Goal: Answer question/provide support

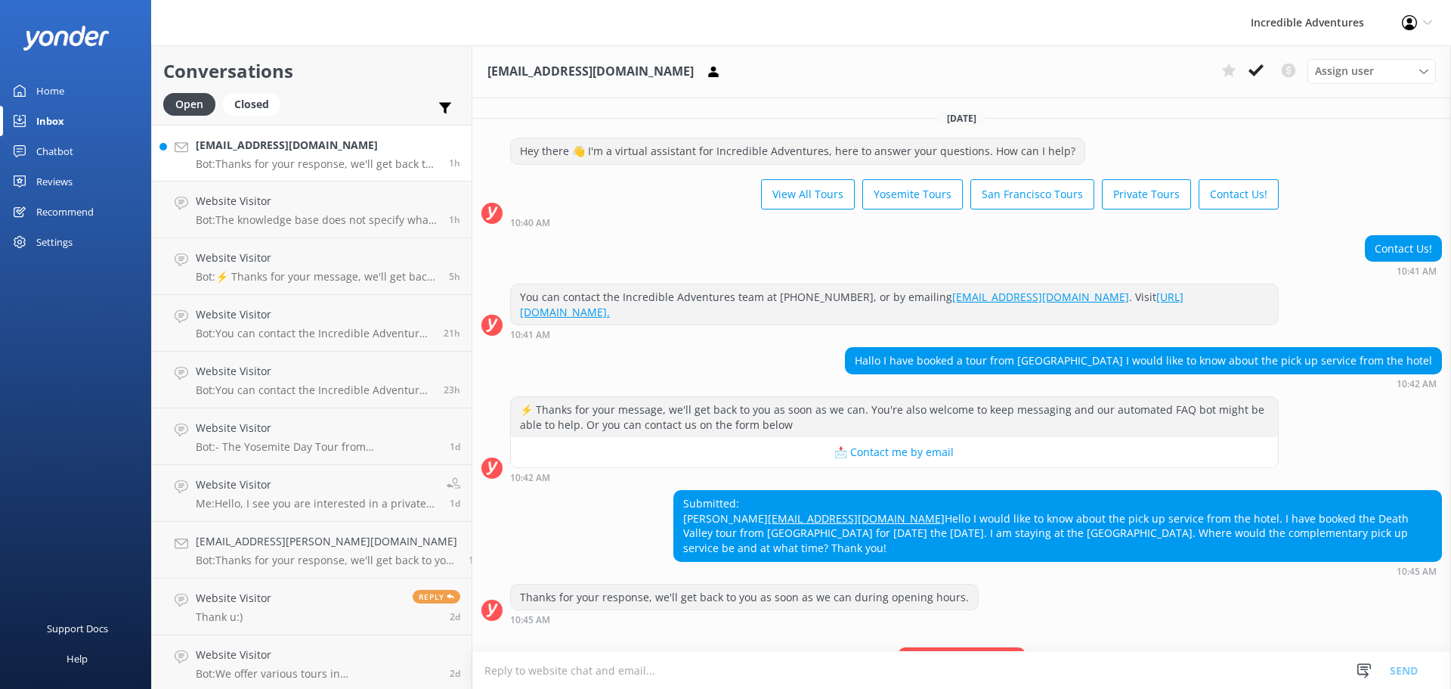
scroll to position [1, 0]
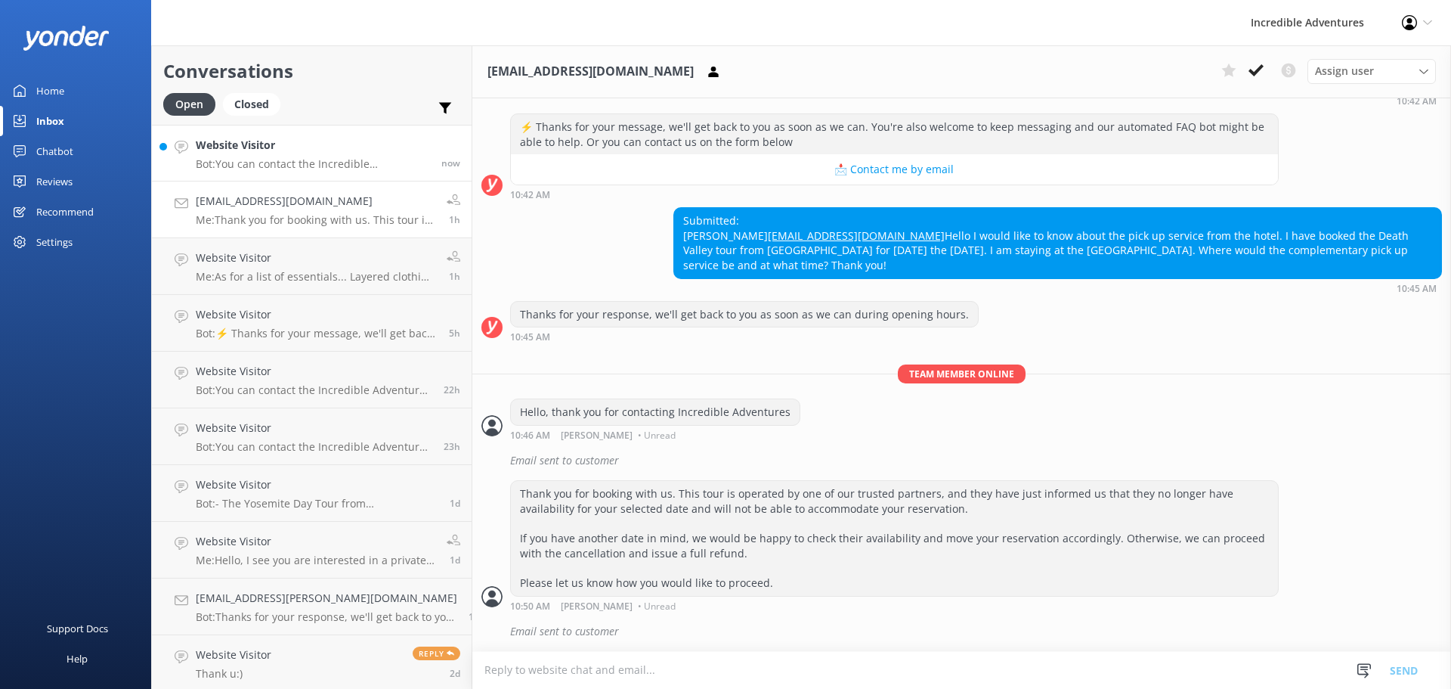
click at [339, 165] on p "Bot: You can contact the Incredible Adventures team at [PHONE_NUMBER], or by em…" at bounding box center [313, 164] width 234 height 14
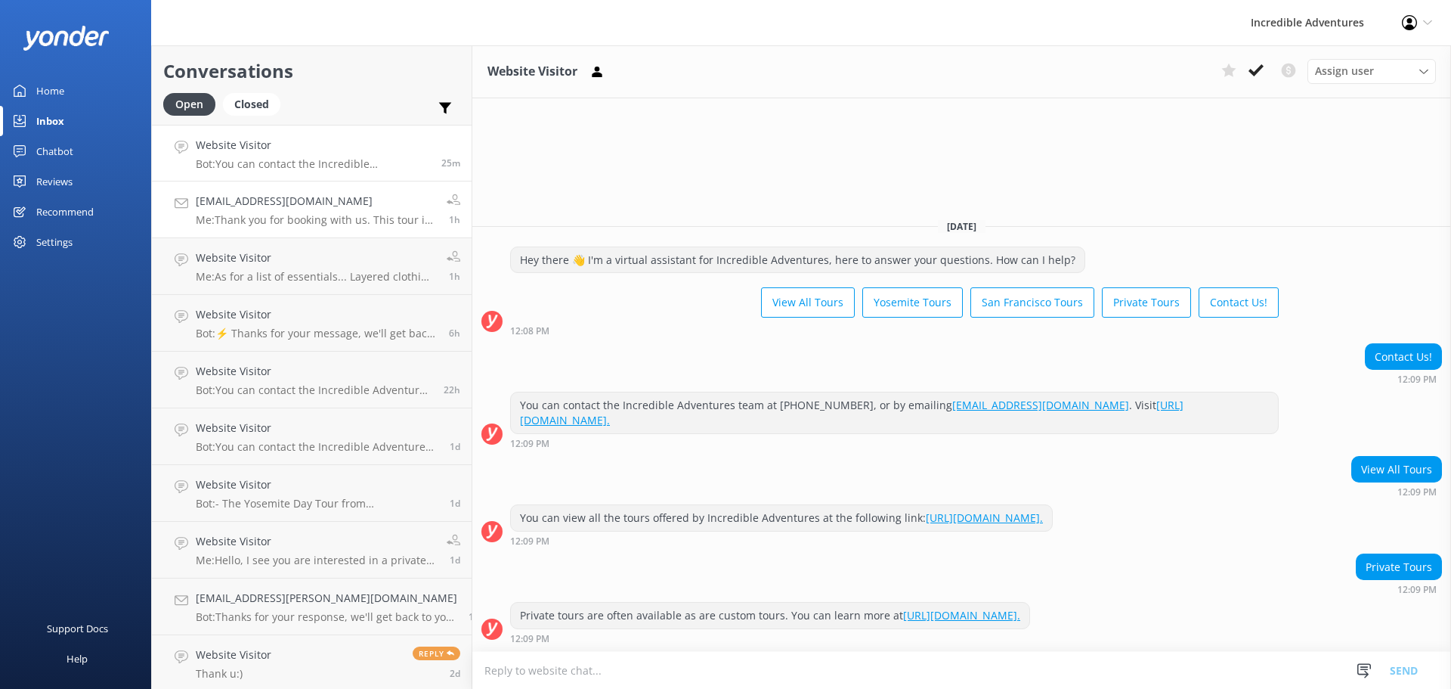
click at [239, 200] on h4 "[EMAIL_ADDRESS][DOMAIN_NAME]" at bounding box center [316, 201] width 240 height 17
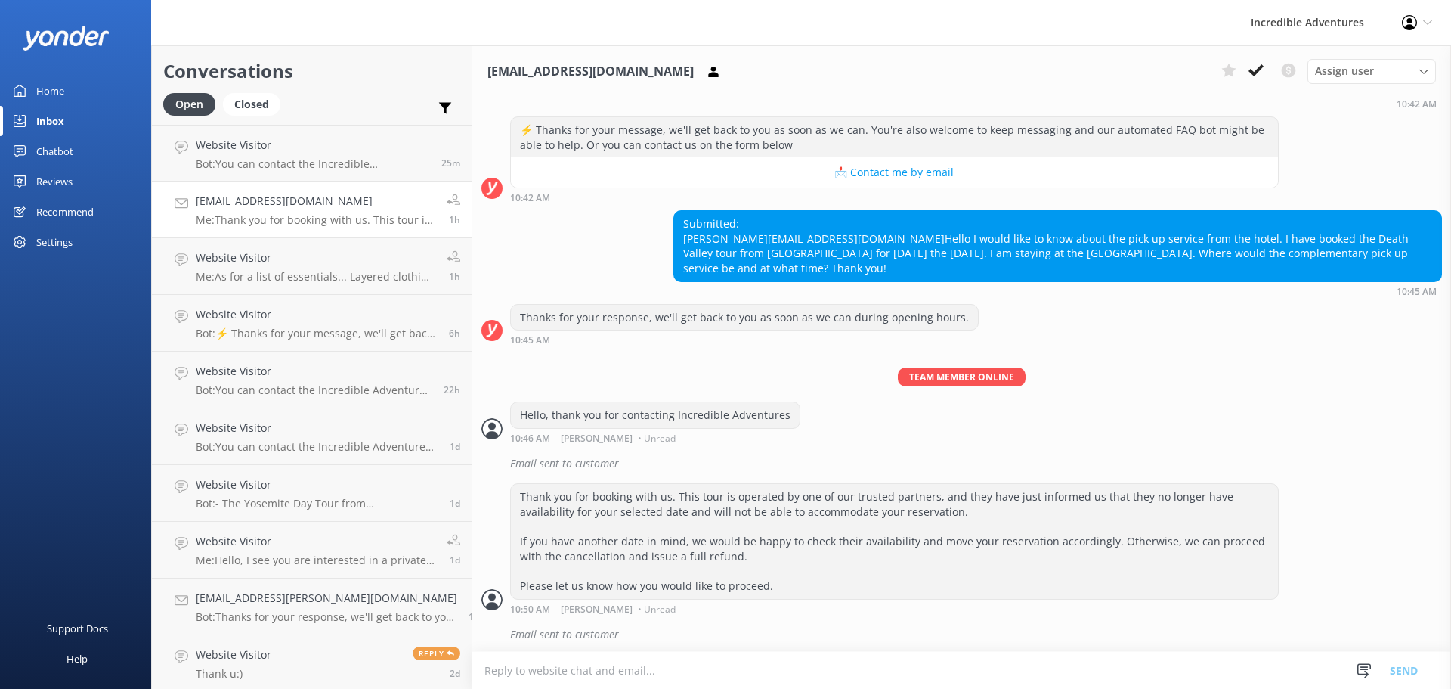
scroll to position [283, 0]
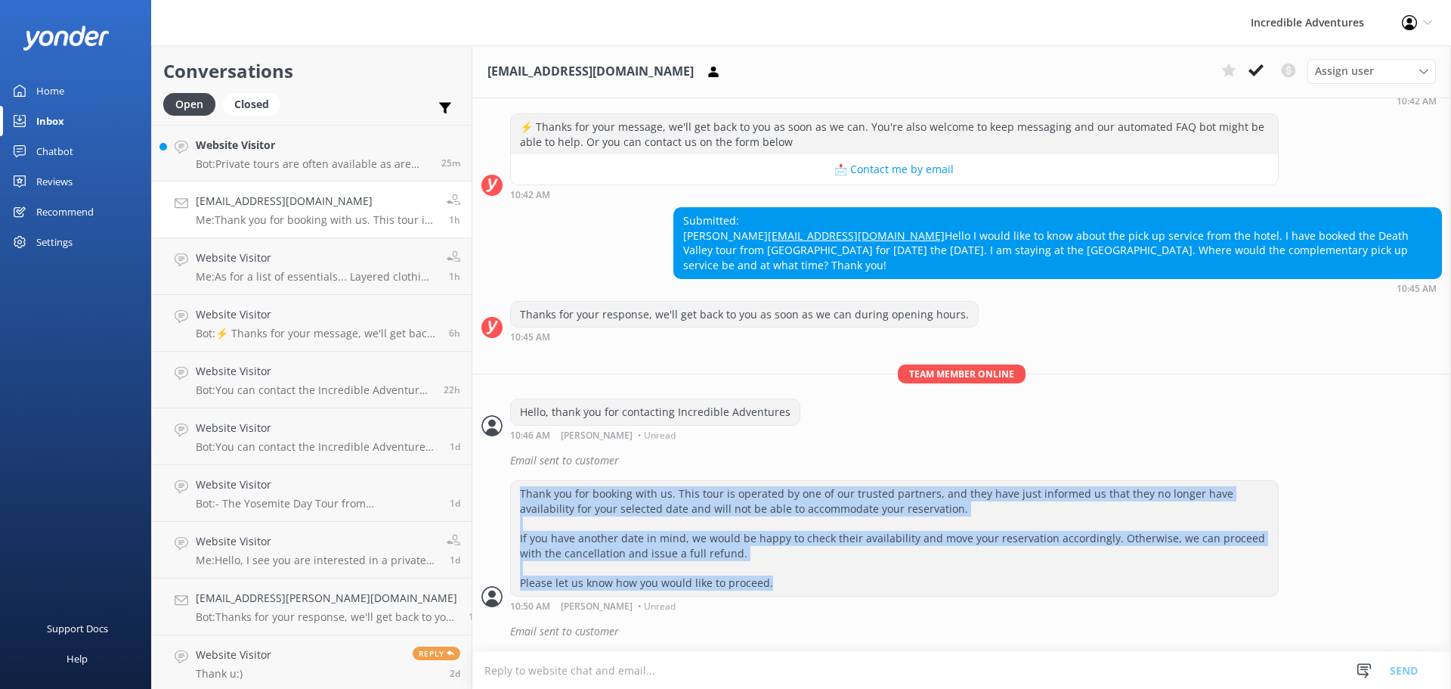
drag, startPoint x: 778, startPoint y: 584, endPoint x: 472, endPoint y: 491, distance: 320.2
click at [472, 491] on div "Thank you for booking with us. This tour is operated by one of our trusted part…" at bounding box center [961, 545] width 979 height 130
copy div "Thank you for booking with us. This tour is operated by one of our trusted part…"
